Goal: Transaction & Acquisition: Purchase product/service

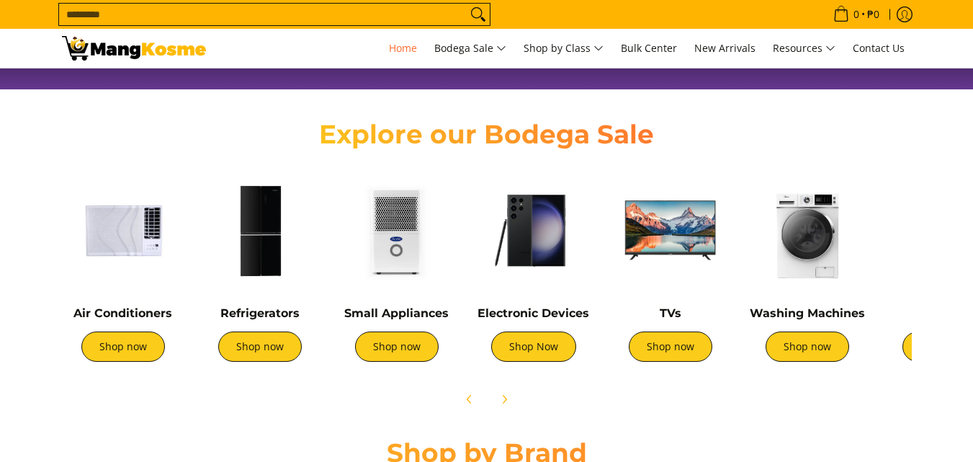
scroll to position [504, 0]
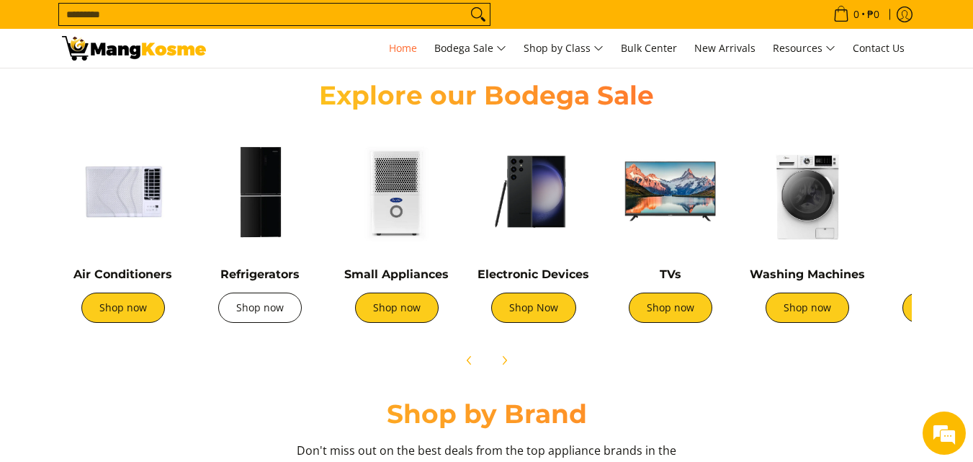
click at [269, 311] on link "Shop now" at bounding box center [260, 308] width 84 height 30
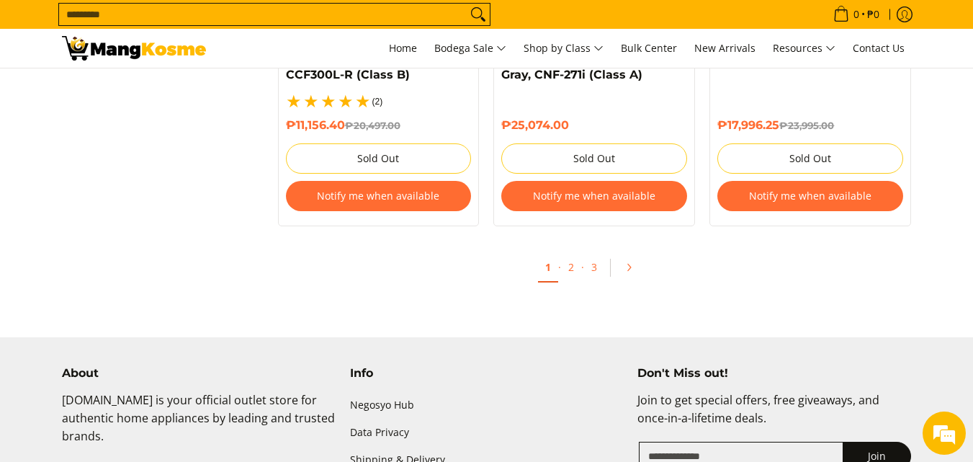
scroll to position [3314, 0]
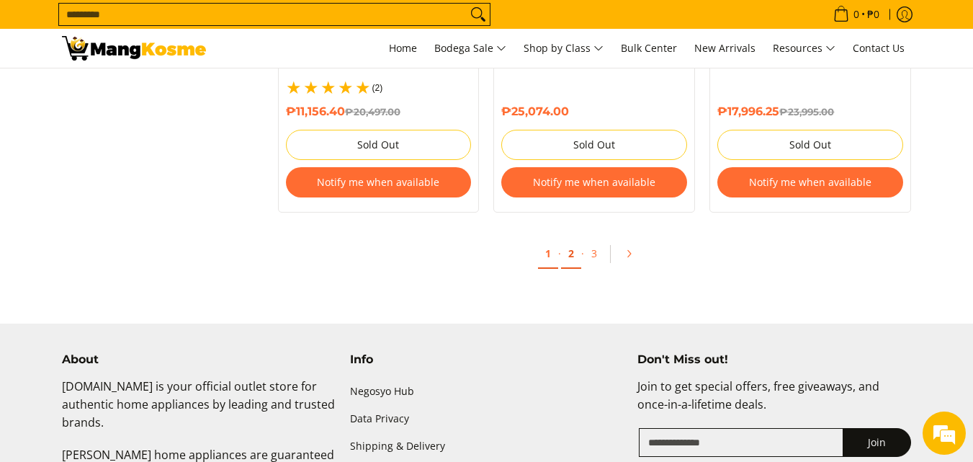
click at [568, 242] on link "2" at bounding box center [571, 254] width 20 height 30
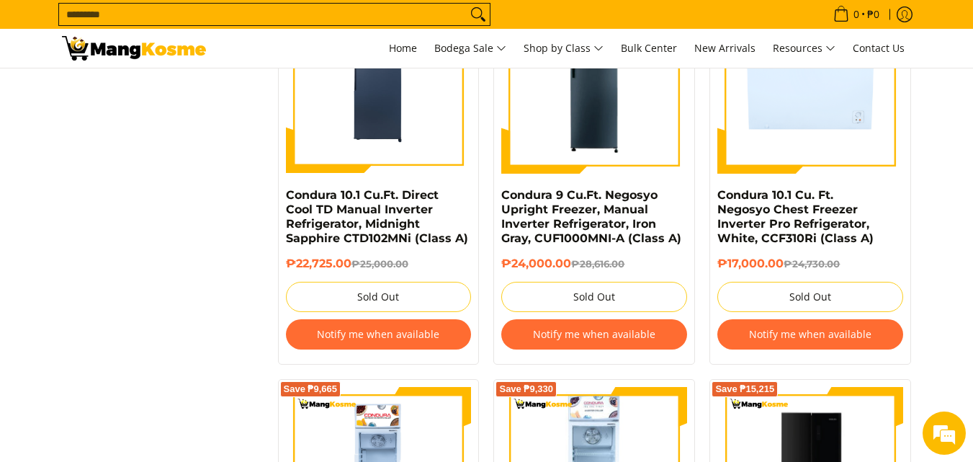
scroll to position [1729, 0]
